Goal: Find specific page/section

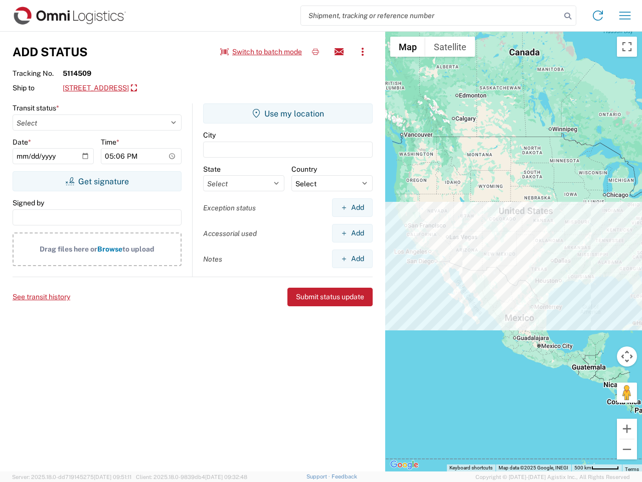
click at [431, 16] on input "search" at bounding box center [431, 15] width 260 height 19
click at [568, 16] on icon at bounding box center [568, 16] width 14 height 14
click at [598, 16] on icon at bounding box center [598, 16] width 16 height 16
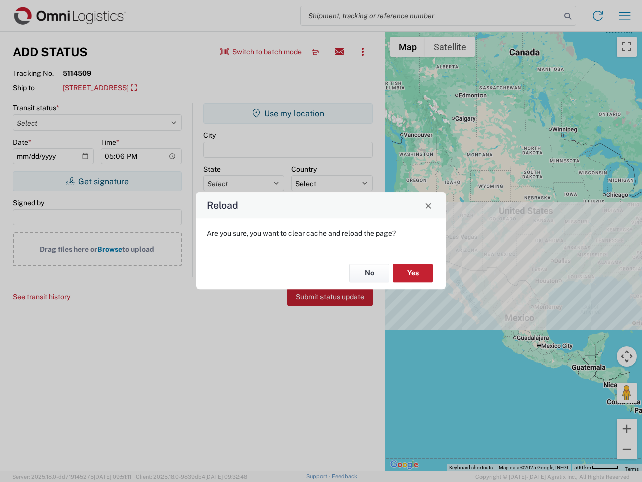
click at [261, 52] on div "Reload Are you sure, you want to clear cache and reload the page? No Yes" at bounding box center [321, 241] width 642 height 482
click at [316, 52] on div "Reload Are you sure, you want to clear cache and reload the page? No Yes" at bounding box center [321, 241] width 642 height 482
click at [339, 52] on div "Reload Are you sure, you want to clear cache and reload the page? No Yes" at bounding box center [321, 241] width 642 height 482
click at [363, 52] on div "Reload Are you sure, you want to clear cache and reload the page? No Yes" at bounding box center [321, 241] width 642 height 482
click at [154, 88] on div "Reload Are you sure, you want to clear cache and reload the page? No Yes" at bounding box center [321, 241] width 642 height 482
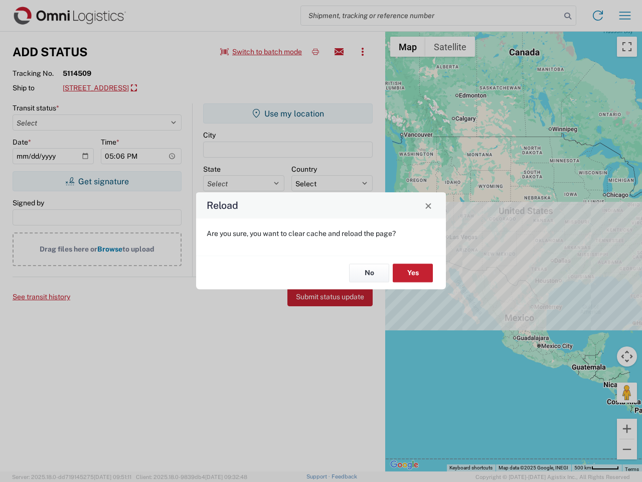
click at [97, 181] on div "Reload Are you sure, you want to clear cache and reload the page? No Yes" at bounding box center [321, 241] width 642 height 482
